Goal: Transaction & Acquisition: Purchase product/service

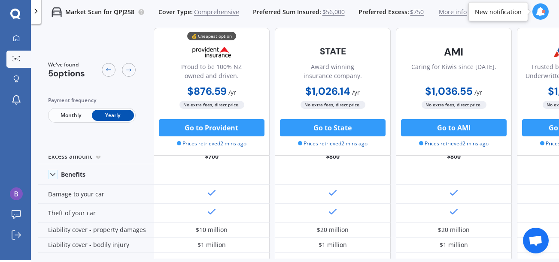
scroll to position [28, 0]
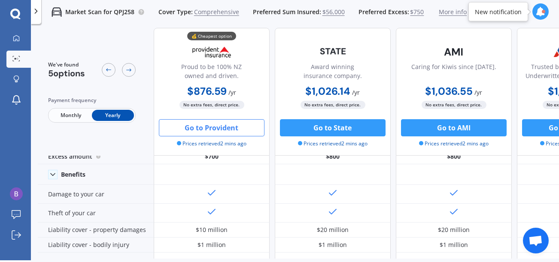
drag, startPoint x: 190, startPoint y: 126, endPoint x: 183, endPoint y: 127, distance: 6.9
click at [183, 127] on button "Go to Provident" at bounding box center [212, 127] width 106 height 17
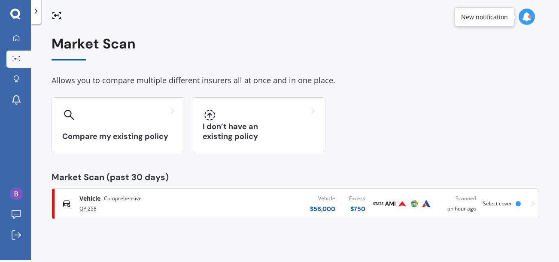
click at [384, 206] on div at bounding box center [402, 204] width 60 height 10
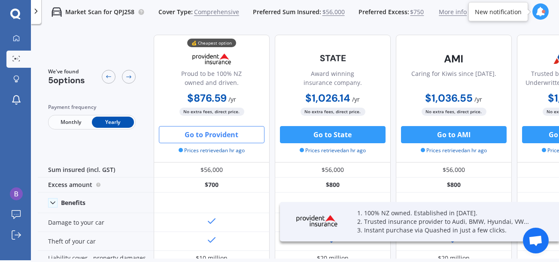
click at [231, 134] on button "Go to Provident" at bounding box center [212, 134] width 106 height 17
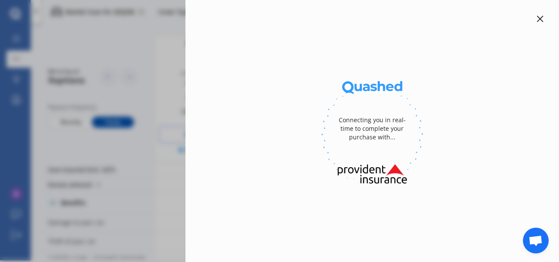
select select "full"
select select "flat [STREET_ADDRESS]"
select select "BYD"
select select "SEALION 6"
select select "NO"
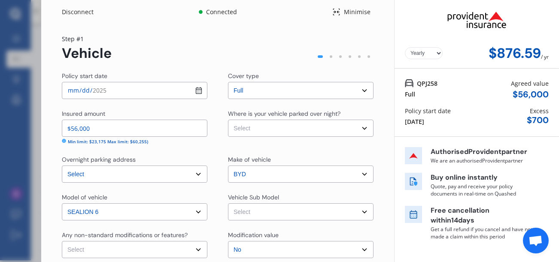
click at [198, 91] on input "[DATE]" at bounding box center [135, 90] width 146 height 17
type input "[DATE]"
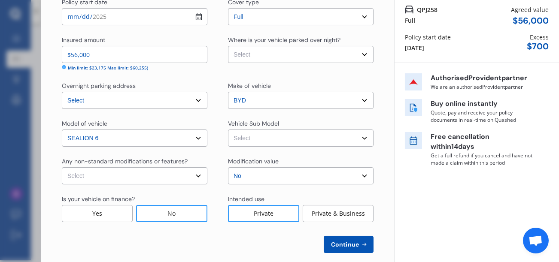
scroll to position [85, 0]
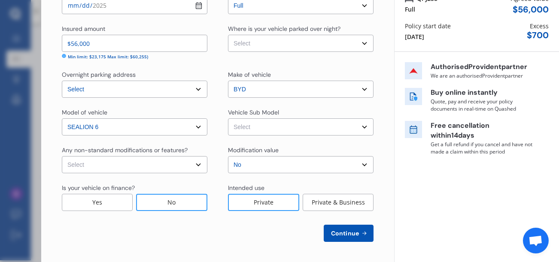
click at [195, 165] on select "Select None [MEDICAL_DATA] System(NOS) Roll Cage Full Racing Harness" at bounding box center [135, 164] width 146 height 17
select select "none"
click at [62, 156] on select "Select None [MEDICAL_DATA] System(NOS) Roll Cage Full Racing Harness" at bounding box center [135, 164] width 146 height 17
click at [171, 202] on div "No" at bounding box center [171, 202] width 71 height 17
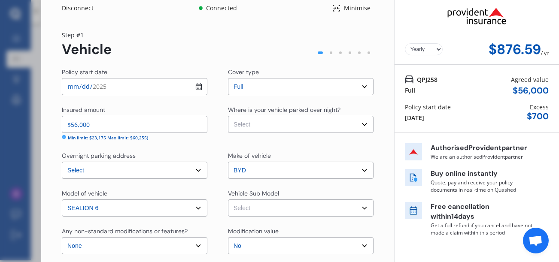
scroll to position [0, 0]
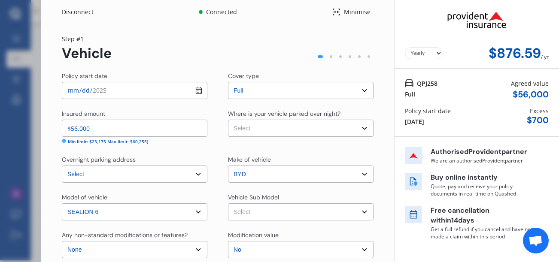
click at [360, 128] on select "Select Garage (fully enclosed) Off Street Parking Other" at bounding box center [301, 128] width 146 height 17
select select "GARAGE"
click at [228, 120] on select "Select Garage (fully enclosed) Off Street Parking Other" at bounding box center [301, 128] width 146 height 17
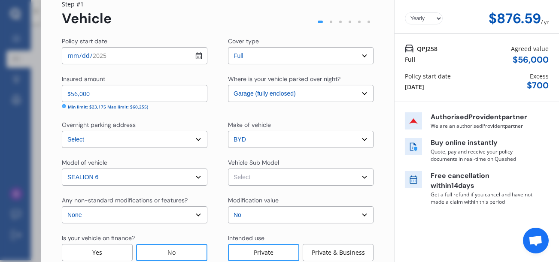
scroll to position [57, 0]
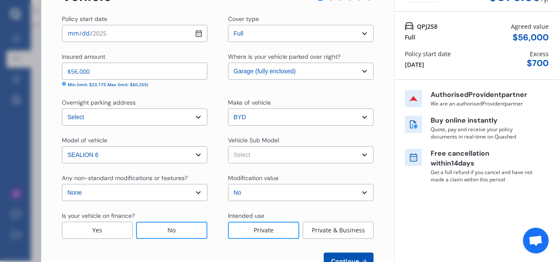
click at [360, 153] on select "Select Sealion 6 Premium Wagon 5dr CVT 1sp AWD 1.5T/150kW Hybrid" at bounding box center [301, 154] width 146 height 17
select select "NZVBYD_2024AEAQ"
click at [228, 146] on select "Select Sealion 6 Premium Wagon 5dr CVT 1sp AWD 1.5T/150kW Hybrid" at bounding box center [301, 154] width 146 height 17
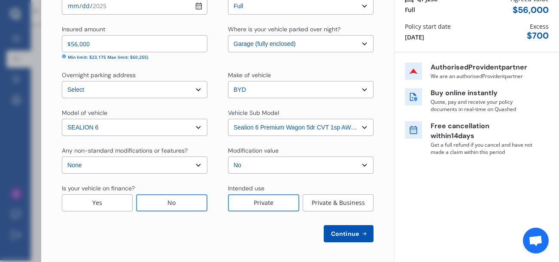
scroll to position [85, 0]
click at [256, 201] on div "Private" at bounding box center [263, 202] width 71 height 17
click at [340, 235] on span "Continue" at bounding box center [344, 233] width 31 height 7
select select "20"
select select "12"
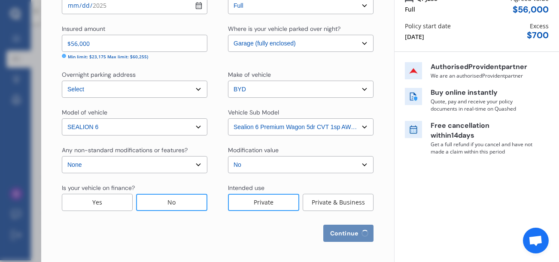
select select "1953"
select select "NZ_FULL"
select select "0"
select select "25"
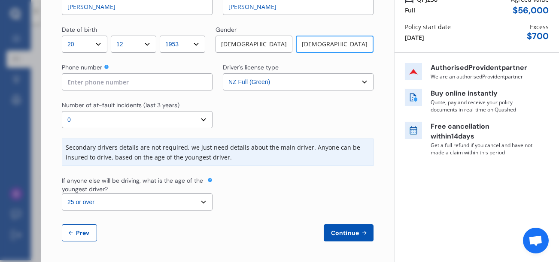
scroll to position [0, 0]
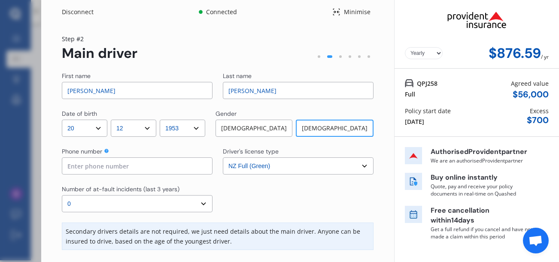
click at [101, 89] on input "[PERSON_NAME]" at bounding box center [137, 90] width 151 height 17
drag, startPoint x: 79, startPoint y: 89, endPoint x: 52, endPoint y: 89, distance: 27.5
click at [52, 89] on div "Yearly Monthly $876.59 / yr Step # 2 Main driver First name [PERSON_NAME] Last …" at bounding box center [217, 185] width 353 height 323
click at [98, 91] on input "[PERSON_NAME]" at bounding box center [137, 90] width 151 height 17
type input "[PERSON_NAME]"
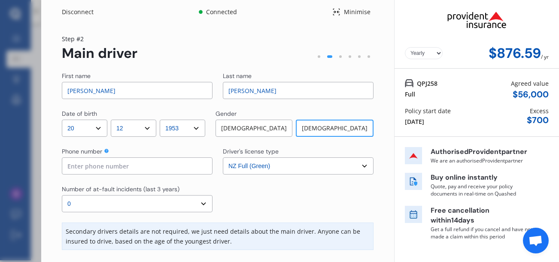
drag, startPoint x: 250, startPoint y: 88, endPoint x: 197, endPoint y: 87, distance: 53.3
click at [197, 87] on div "First name [PERSON_NAME] Last name [PERSON_NAME]" at bounding box center [218, 85] width 312 height 27
type input "[PERSON_NAME]"
click at [128, 165] on input at bounding box center [137, 166] width 151 height 17
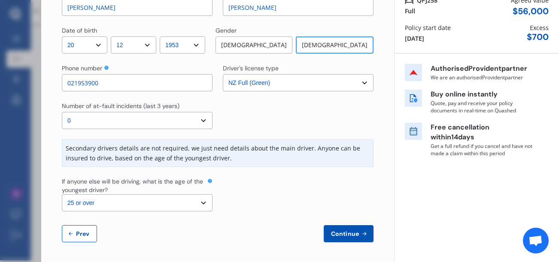
scroll to position [84, 0]
type input "021953900"
click at [345, 232] on span "Continue" at bounding box center [344, 233] width 31 height 7
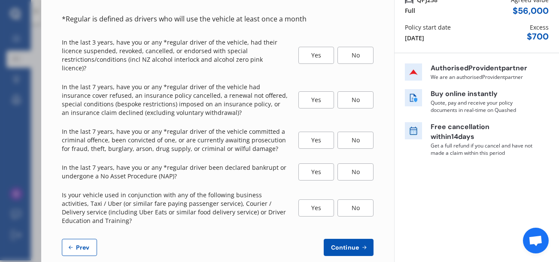
scroll to position [0, 0]
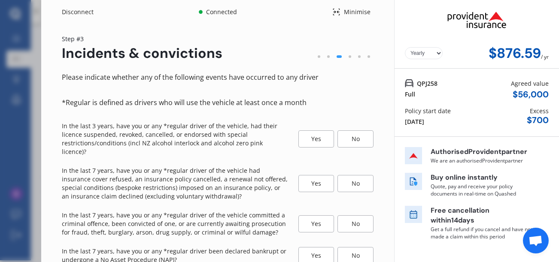
click at [350, 137] on div "No" at bounding box center [356, 139] width 36 height 17
click at [353, 177] on div "No" at bounding box center [356, 183] width 36 height 17
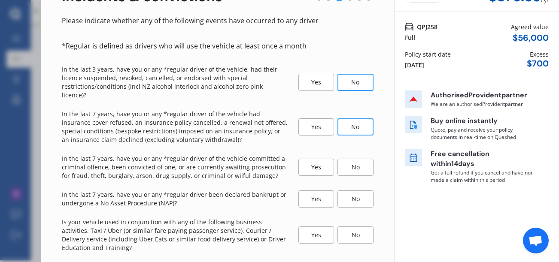
scroll to position [57, 0]
click at [359, 161] on div "No" at bounding box center [356, 166] width 36 height 17
click at [356, 192] on div "No" at bounding box center [356, 198] width 36 height 17
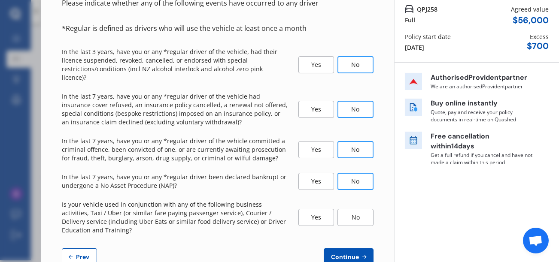
scroll to position [89, 0]
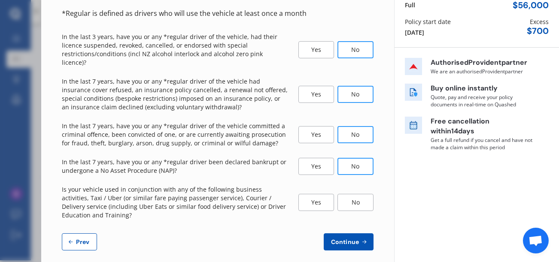
click at [347, 196] on div "No" at bounding box center [356, 202] width 36 height 17
click at [339, 239] on span "Continue" at bounding box center [344, 242] width 31 height 7
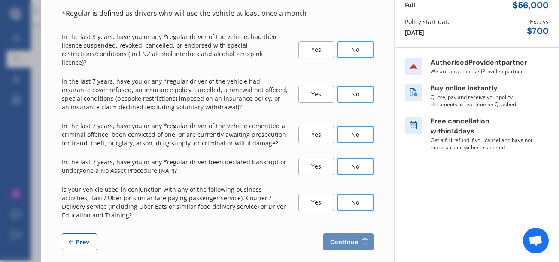
select select "200"
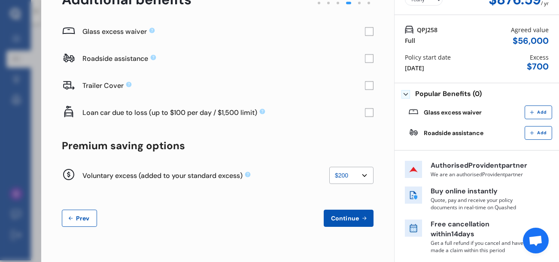
scroll to position [0, 0]
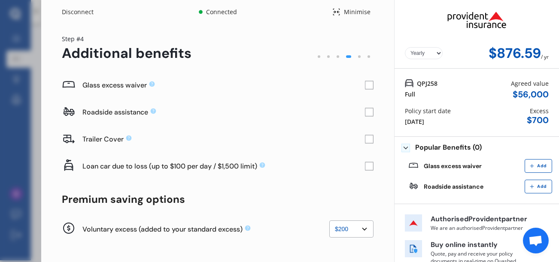
click at [367, 86] on rect at bounding box center [369, 85] width 9 height 9
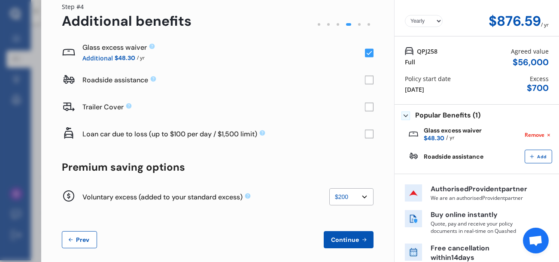
scroll to position [56, 0]
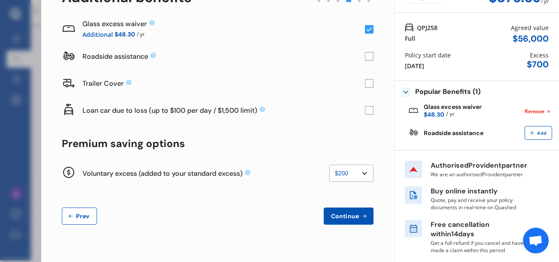
click at [344, 218] on span "Continue" at bounding box center [344, 216] width 31 height 7
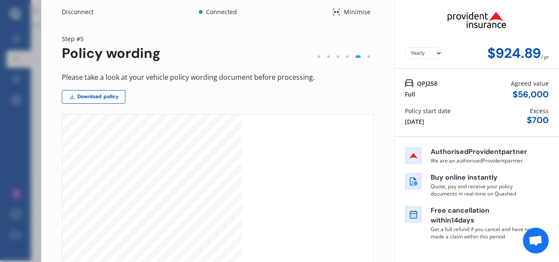
scroll to position [830, 0]
click at [109, 99] on link "Download policy" at bounding box center [94, 97] width 64 height 14
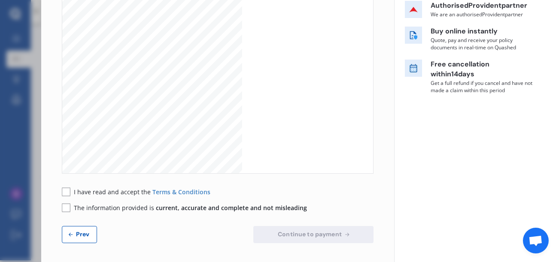
scroll to position [148, 0]
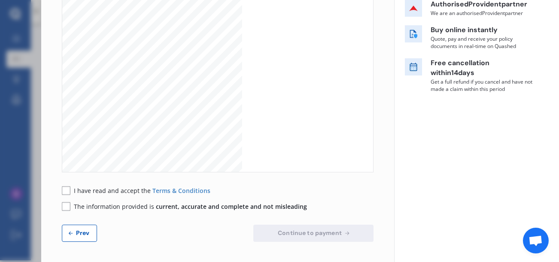
click at [67, 190] on rect at bounding box center [66, 190] width 9 height 9
click at [71, 207] on div "The information provided is current, accurate and complete and not misleading" at bounding box center [184, 206] width 245 height 9
click at [69, 207] on rect at bounding box center [66, 206] width 9 height 9
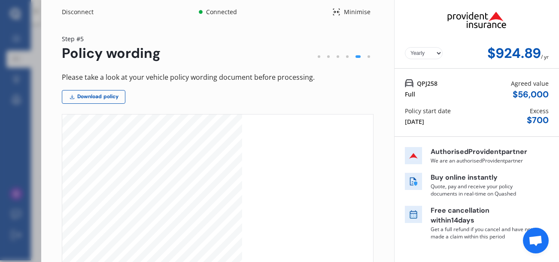
scroll to position [0, 0]
drag, startPoint x: 413, startPoint y: 82, endPoint x: 436, endPoint y: 82, distance: 22.8
click at [436, 82] on div "QPJ258 Full Agreed value $ 56,000" at bounding box center [477, 89] width 144 height 21
copy span "QPJ258"
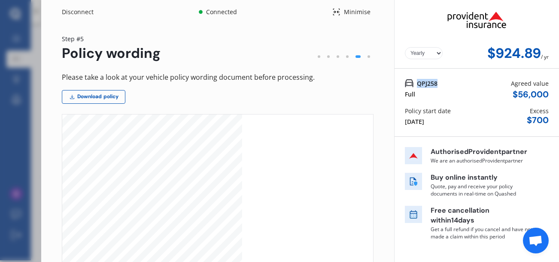
copy span "QPJ258"
click at [424, 124] on div "[DATE]" at bounding box center [414, 121] width 19 height 9
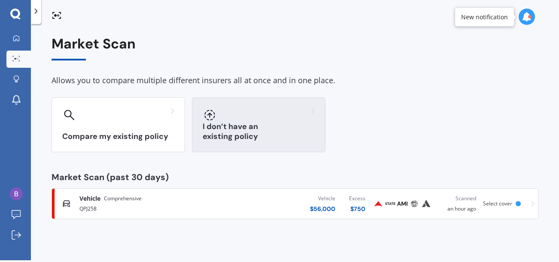
click at [243, 134] on h3 "I don’t have an existing policy" at bounding box center [259, 132] width 112 height 20
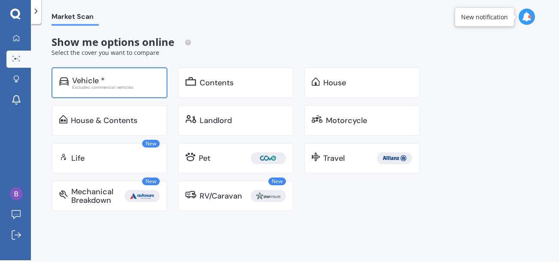
click at [85, 84] on div "Vehicle *" at bounding box center [88, 80] width 33 height 9
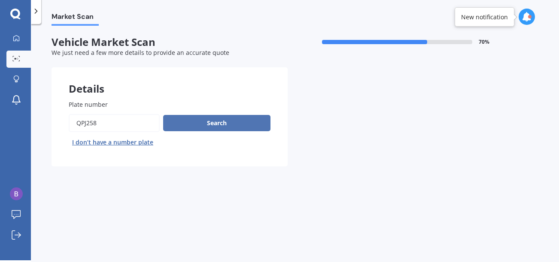
click at [202, 119] on button "Search" at bounding box center [216, 123] width 107 height 16
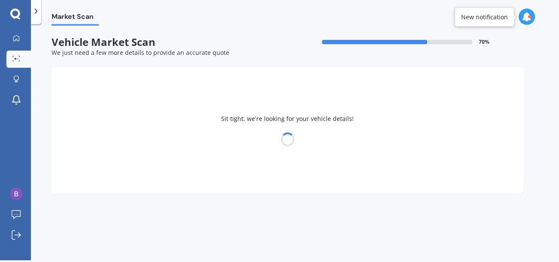
select select "20"
select select "12"
select select "1953"
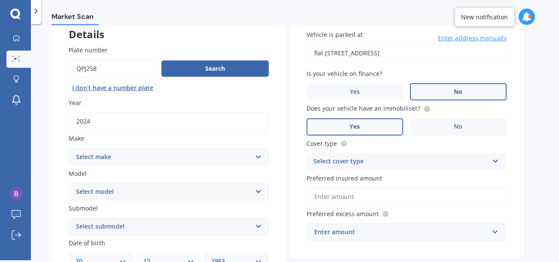
scroll to position [57, 0]
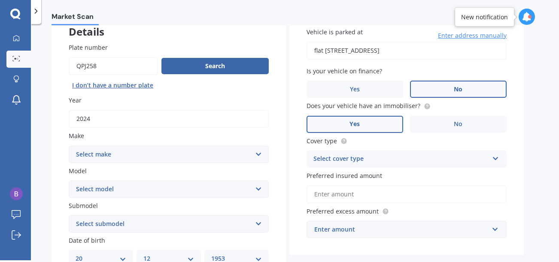
click at [258, 153] on select "Select make AC ALFA ROMEO ASTON MARTIN AUDI AUSTIN BEDFORD Bentley BMW BYD CADI…" at bounding box center [169, 154] width 200 height 17
select select "BYD"
click at [69, 146] on select "Select make AC ALFA ROMEO ASTON MARTIN AUDI AUSTIN BEDFORD Bentley BMW BYD CADI…" at bounding box center [169, 154] width 200 height 17
click at [259, 187] on select "Select model Atto 3 Electric Dolphin SEAL SEALION 6 SHARK 6" at bounding box center [169, 189] width 200 height 17
select select "SEALION 6"
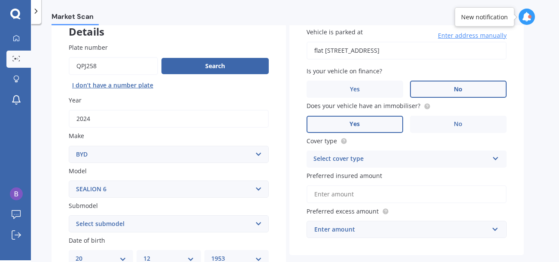
click at [69, 181] on select "Select model Atto 3 Electric Dolphin SEAL SEALION 6 SHARK 6" at bounding box center [169, 189] width 200 height 17
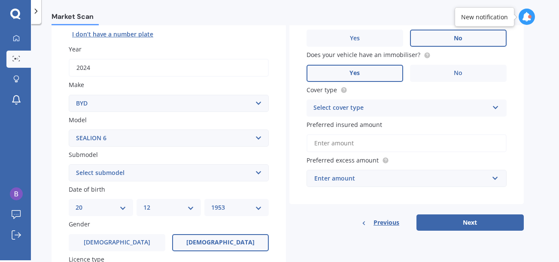
scroll to position [114, 0]
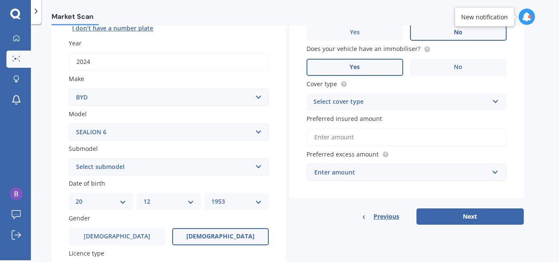
click at [259, 166] on select "Select submodel PREMIUM PHEV AWD /AT" at bounding box center [169, 166] width 200 height 17
select select "PREMIUM PHEV AWD /AT"
click at [69, 158] on select "Select submodel PREMIUM PHEV AWD /AT" at bounding box center [169, 166] width 200 height 17
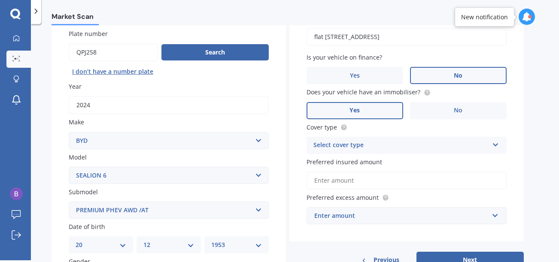
scroll to position [43, 0]
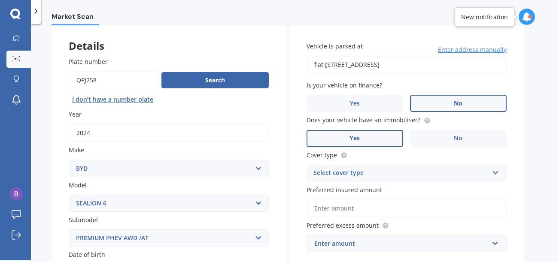
click at [494, 174] on icon at bounding box center [495, 171] width 7 height 6
click at [331, 173] on div "Comprehensive" at bounding box center [401, 173] width 175 height 10
click at [495, 173] on icon at bounding box center [495, 172] width 7 height 6
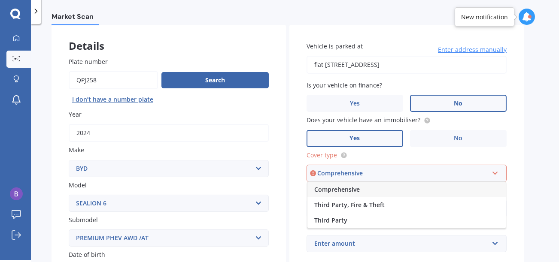
click at [335, 188] on span "Comprehensive" at bounding box center [337, 190] width 46 height 8
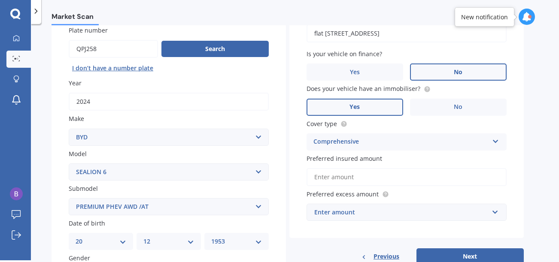
scroll to position [101, 0]
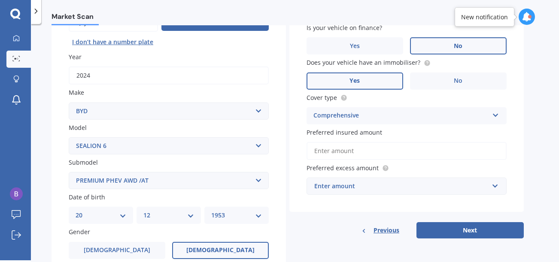
click at [351, 151] on input "Preferred insured amount" at bounding box center [407, 151] width 200 height 18
type input "$56,000"
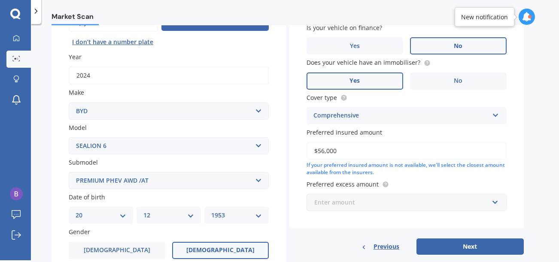
click at [494, 201] on input "text" at bounding box center [404, 203] width 192 height 16
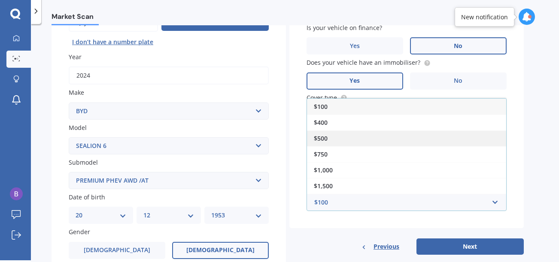
click at [326, 137] on span "$500" at bounding box center [321, 138] width 14 height 8
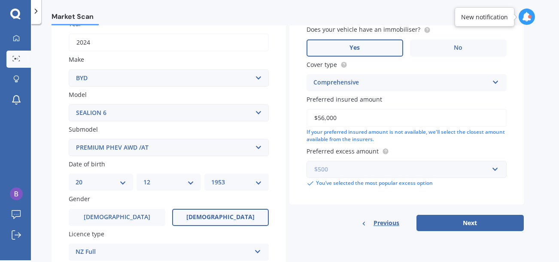
scroll to position [158, 0]
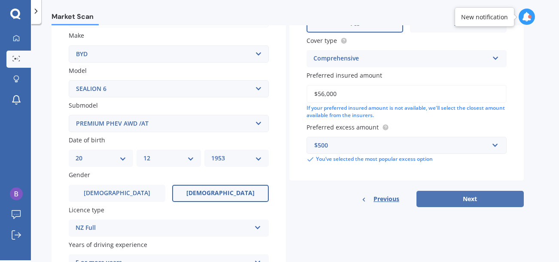
click at [472, 196] on button "Next" at bounding box center [470, 199] width 107 height 16
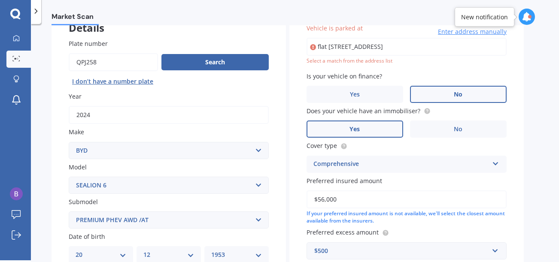
scroll to position [58, 0]
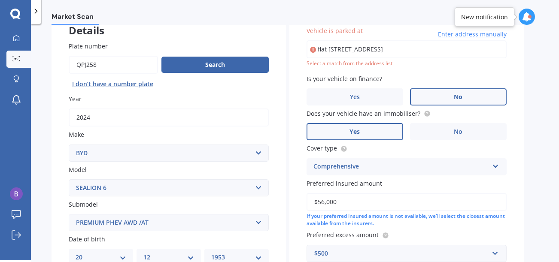
type input "flat [STREET_ADDRESS]"
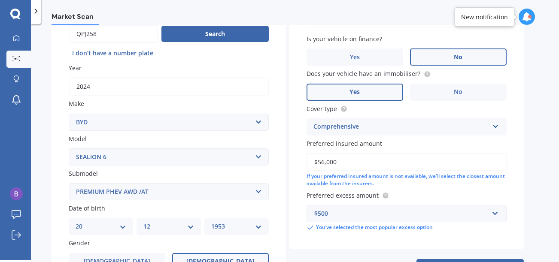
scroll to position [144, 0]
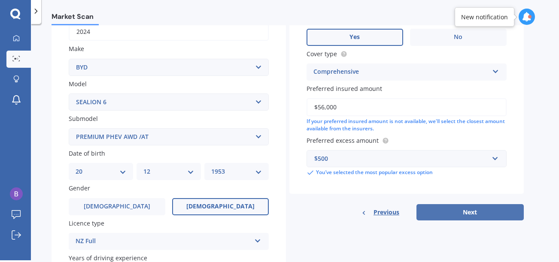
click at [473, 213] on button "Next" at bounding box center [470, 212] width 107 height 16
select select "20"
select select "12"
select select "1953"
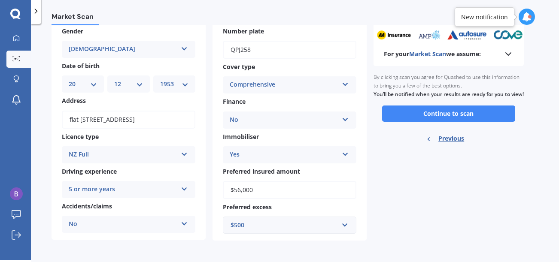
scroll to position [50, 0]
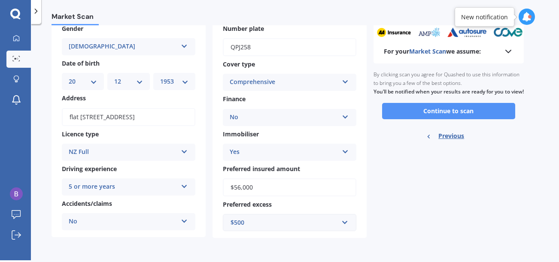
click at [428, 119] on button "Continue to scan" at bounding box center [448, 111] width 133 height 16
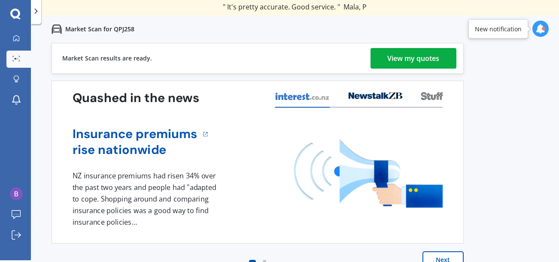
click at [408, 57] on div "View my quotes" at bounding box center [414, 58] width 52 height 21
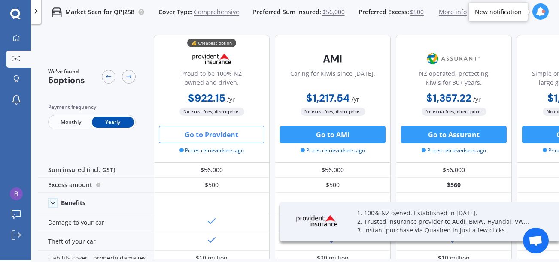
click at [203, 133] on button "Go to Provident" at bounding box center [212, 134] width 106 height 17
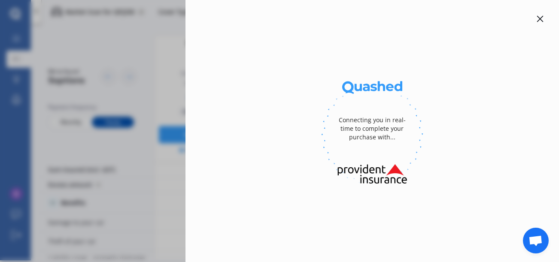
select select "full"
select select "flat [STREET_ADDRESS]"
select select "BYD"
select select "SEALION 6"
select select "NO"
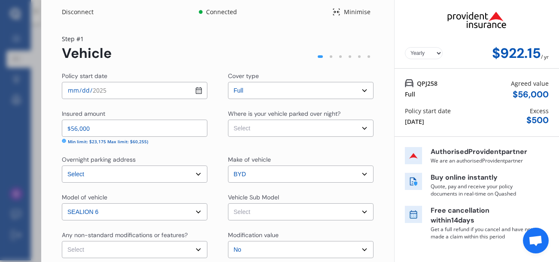
click at [360, 127] on select "Select Garage (fully enclosed) Off Street Parking Other" at bounding box center [301, 128] width 146 height 17
select select "GARAGE"
click at [228, 120] on select "Select Garage (fully enclosed) Off Street Parking Other" at bounding box center [301, 128] width 146 height 17
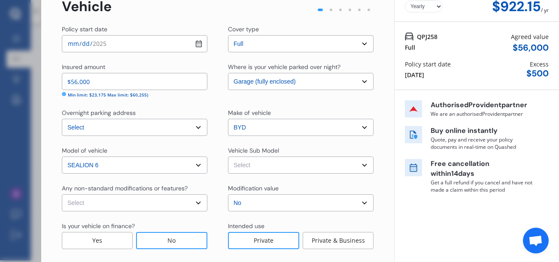
scroll to position [57, 0]
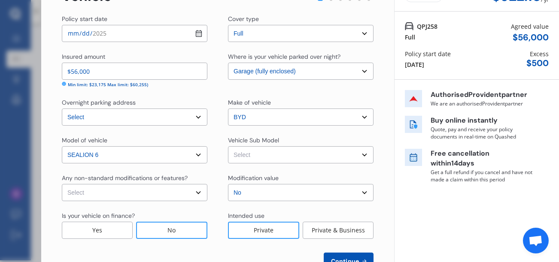
click at [196, 193] on select "Select None [MEDICAL_DATA] System(NOS) Roll Cage Full Racing Harness" at bounding box center [135, 192] width 146 height 17
select select "none"
click at [62, 184] on select "Select None [MEDICAL_DATA] System(NOS) Roll Cage Full Racing Harness" at bounding box center [135, 192] width 146 height 17
click at [360, 154] on select "Select Sealion 6 Premium Wagon 5dr CVT 1sp AWD 1.5T/150kW Hybrid" at bounding box center [301, 154] width 146 height 17
select select "NZVBYD_2024AEAQ"
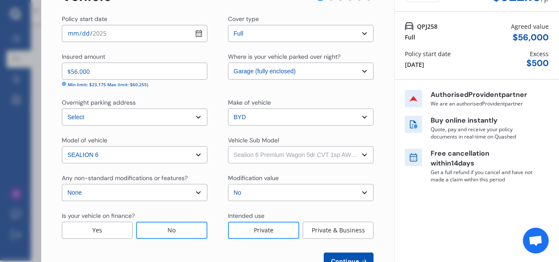
click at [228, 146] on select "Select Sealion 6 Premium Wagon 5dr CVT 1sp AWD 1.5T/150kW Hybrid" at bounding box center [301, 154] width 146 height 17
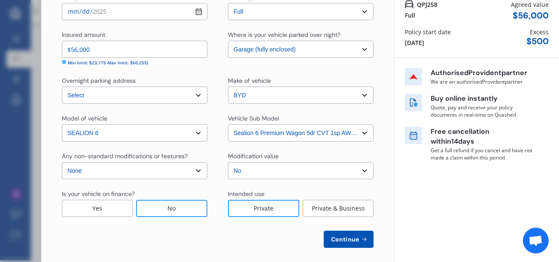
scroll to position [85, 0]
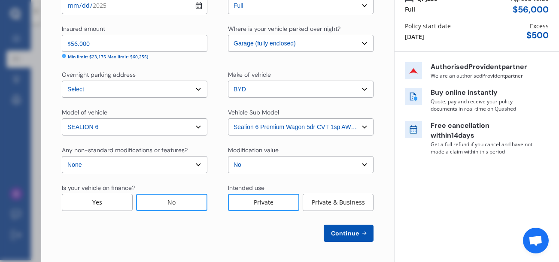
click at [343, 234] on span "Continue" at bounding box center [344, 233] width 31 height 7
select select "20"
select select "12"
select select "1953"
select select "NZ_FULL"
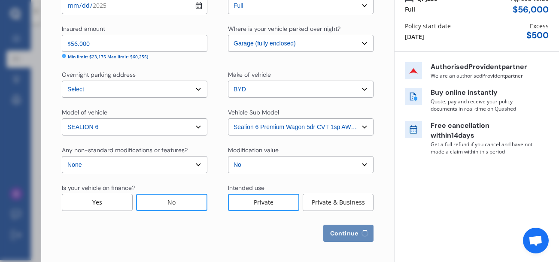
select select "0"
select select "25"
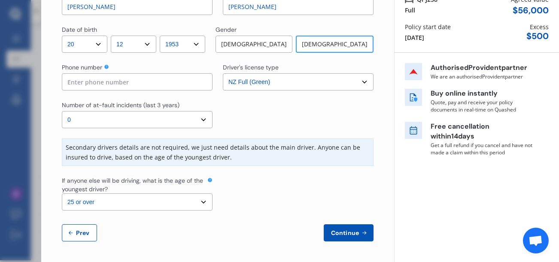
scroll to position [0, 0]
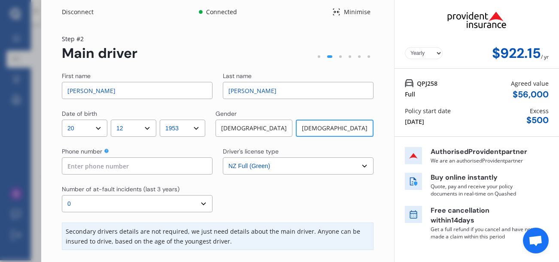
drag, startPoint x: 90, startPoint y: 89, endPoint x: 58, endPoint y: 90, distance: 31.8
click at [58, 90] on div "Yearly Monthly $922.15 / yr Step # 2 Main driver First name [PERSON_NAME] name …" at bounding box center [217, 185] width 353 height 323
type input "[PERSON_NAME]"
drag, startPoint x: 252, startPoint y: 89, endPoint x: 212, endPoint y: 88, distance: 40.4
click at [212, 88] on div "First name [PERSON_NAME] Last name [PERSON_NAME]" at bounding box center [218, 85] width 312 height 27
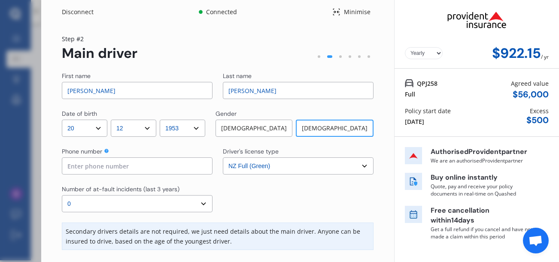
type input "[PERSON_NAME]"
click at [169, 167] on input at bounding box center [137, 166] width 151 height 17
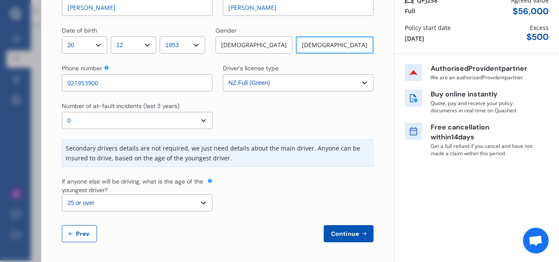
scroll to position [84, 0]
type input "021953900"
click at [345, 235] on span "Continue" at bounding box center [344, 233] width 31 height 7
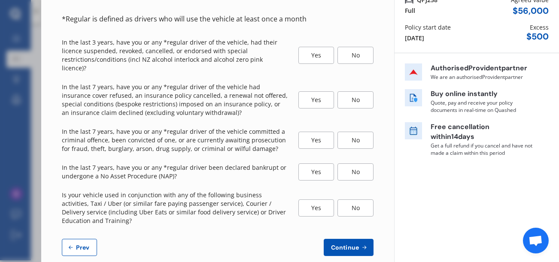
scroll to position [0, 0]
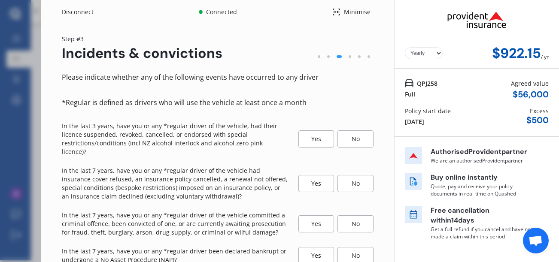
click at [352, 134] on div "No" at bounding box center [356, 139] width 36 height 17
click at [353, 175] on div "No" at bounding box center [356, 183] width 36 height 17
click at [352, 216] on div "No" at bounding box center [356, 224] width 36 height 17
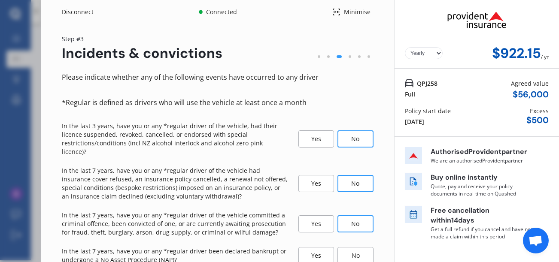
click at [350, 247] on div "No" at bounding box center [356, 255] width 36 height 17
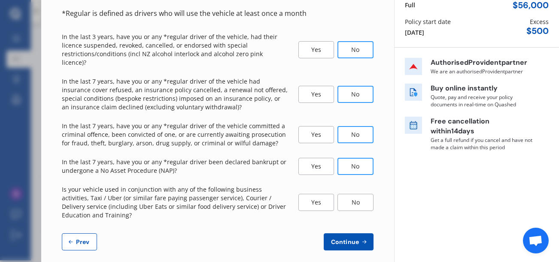
scroll to position [89, 0]
click at [345, 195] on div "No" at bounding box center [356, 202] width 36 height 17
click at [343, 239] on span "Continue" at bounding box center [344, 242] width 31 height 7
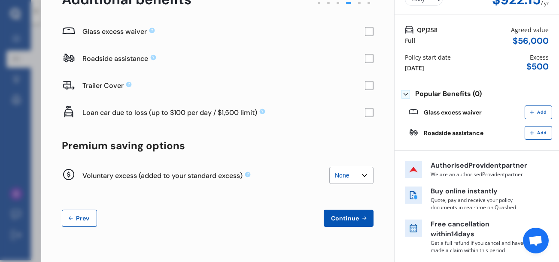
scroll to position [0, 0]
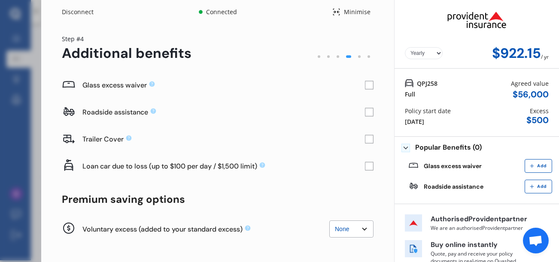
click at [366, 83] on rect at bounding box center [369, 85] width 9 height 9
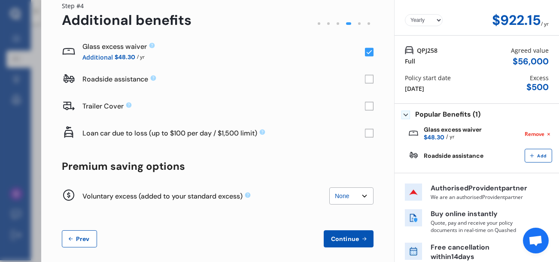
scroll to position [56, 0]
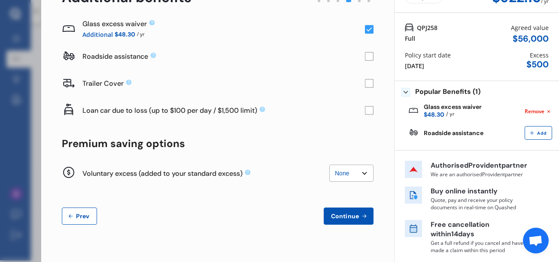
click at [360, 172] on select "None $200 $450 $700 $950 $1,200 $1,700" at bounding box center [351, 173] width 44 height 17
click at [329, 165] on select "None $200 $450 $700 $950 $1,200 $1,700" at bounding box center [351, 173] width 44 height 17
click at [362, 171] on select "None $200 $450 $700 $950 $1,200 $1,700" at bounding box center [351, 173] width 44 height 17
select select "0"
click at [329, 165] on select "None $200 $450 $700 $950 $1,200 $1,700" at bounding box center [351, 173] width 44 height 17
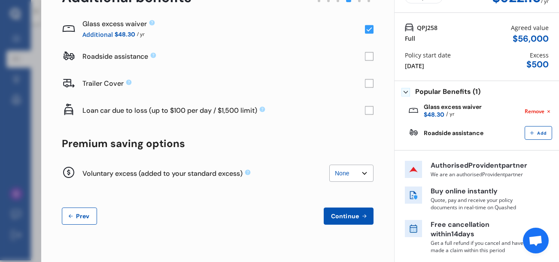
click at [344, 216] on span "Continue" at bounding box center [344, 216] width 31 height 7
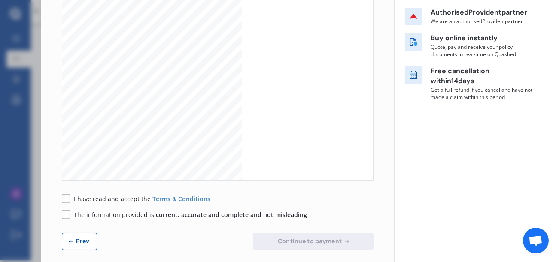
scroll to position [148, 0]
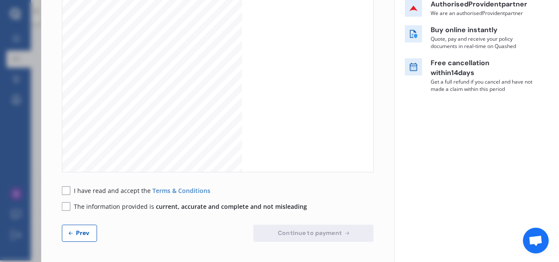
click at [64, 191] on rect at bounding box center [66, 190] width 9 height 9
click at [65, 207] on rect at bounding box center [66, 206] width 9 height 9
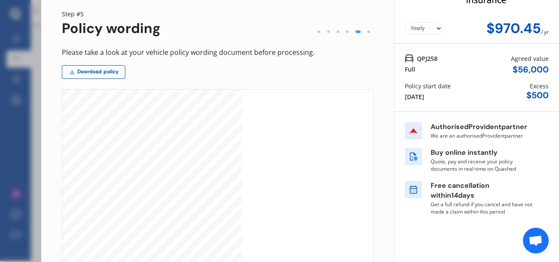
scroll to position [0, 0]
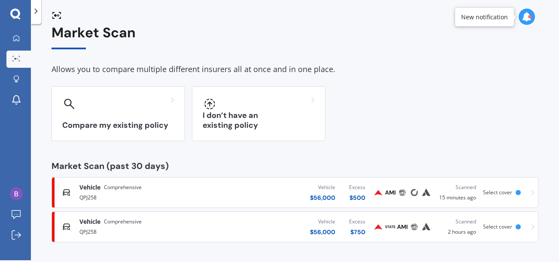
scroll to position [12, 0]
click at [357, 233] on div "$ 750" at bounding box center [357, 232] width 16 height 9
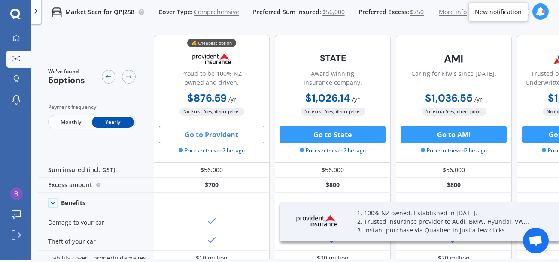
click at [207, 99] on b "$876.59" at bounding box center [207, 97] width 40 height 13
click at [207, 98] on b "$876.59" at bounding box center [207, 97] width 40 height 13
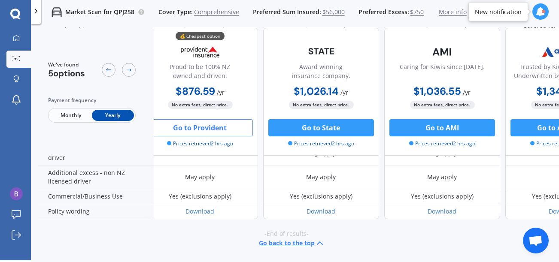
scroll to position [503, 0]
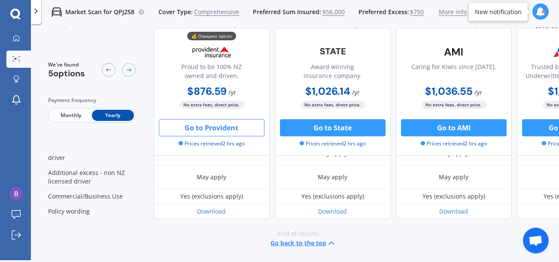
click at [235, 128] on button "Go to Provident" at bounding box center [212, 127] width 106 height 17
